Goal: Find specific page/section: Find specific page/section

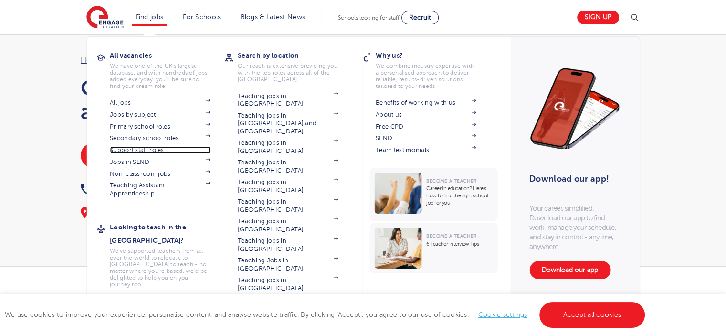
click at [157, 147] on link "Support staff roles" at bounding box center [160, 150] width 100 height 8
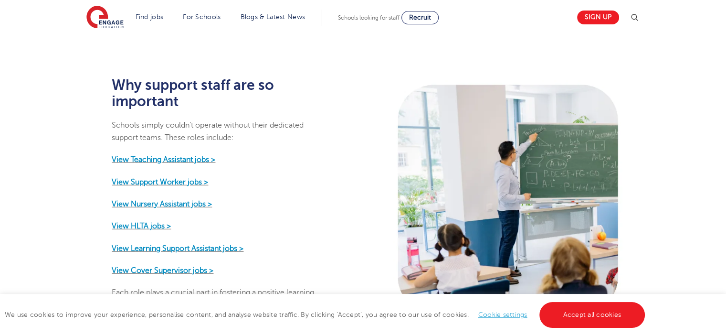
scroll to position [430, 0]
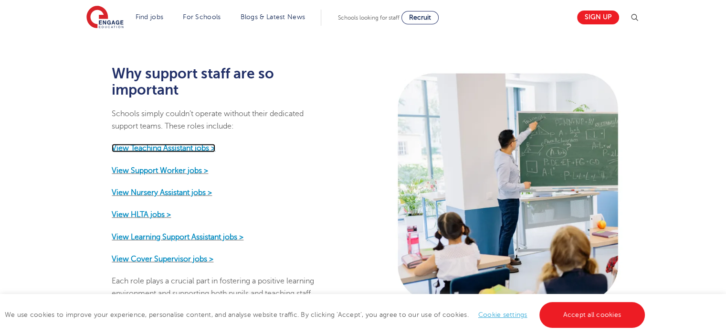
click at [180, 144] on strong "View Teaching Assistant jobs >" at bounding box center [164, 148] width 104 height 9
